Goal: Find specific page/section: Find specific page/section

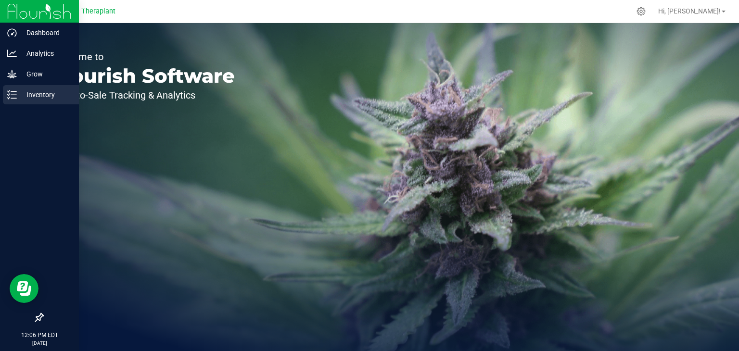
click at [11, 93] on icon at bounding box center [12, 95] width 10 height 10
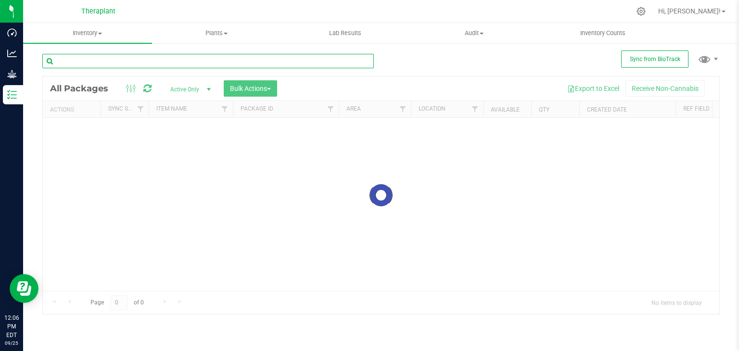
click at [165, 64] on input "text" at bounding box center [207, 61] width 331 height 14
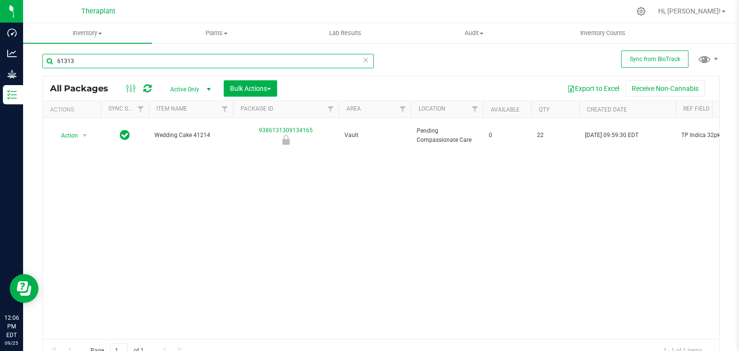
type input "61313"
click at [362, 60] on icon at bounding box center [365, 60] width 7 height 12
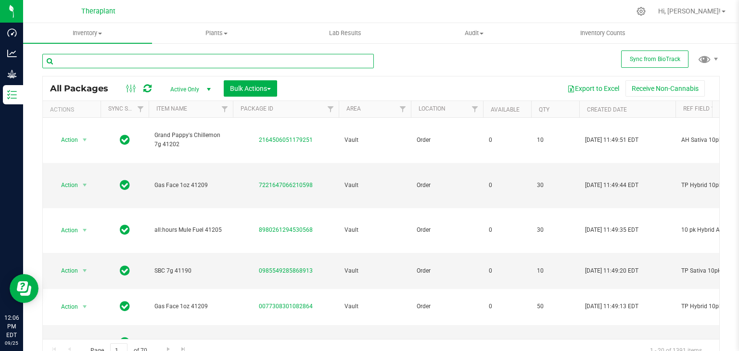
click at [96, 58] on input "text" at bounding box center [207, 61] width 331 height 14
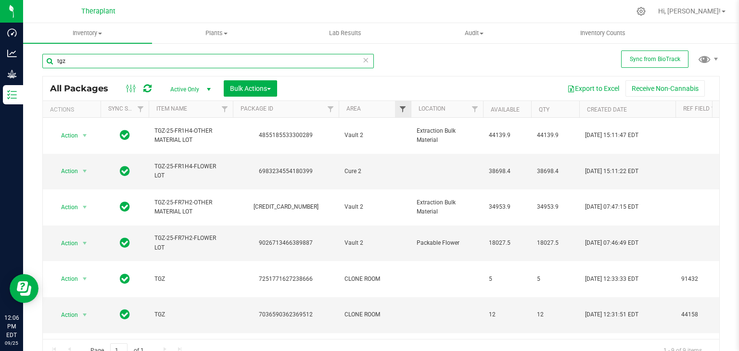
type input "tgz"
click at [404, 106] on span "Filter" at bounding box center [403, 109] width 8 height 8
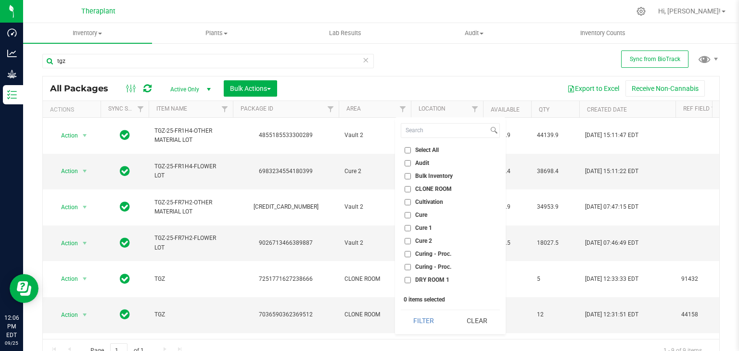
click at [424, 189] on span "CLONE ROOM" at bounding box center [433, 189] width 37 height 6
click at [411, 189] on input "CLONE ROOM" at bounding box center [408, 189] width 6 height 6
checkbox input "true"
click at [419, 322] on button "Filter" at bounding box center [424, 320] width 46 height 21
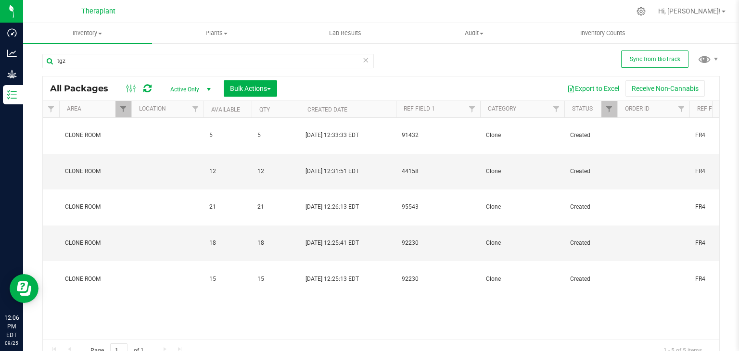
scroll to position [0, 250]
